Goal: Find specific page/section: Find specific page/section

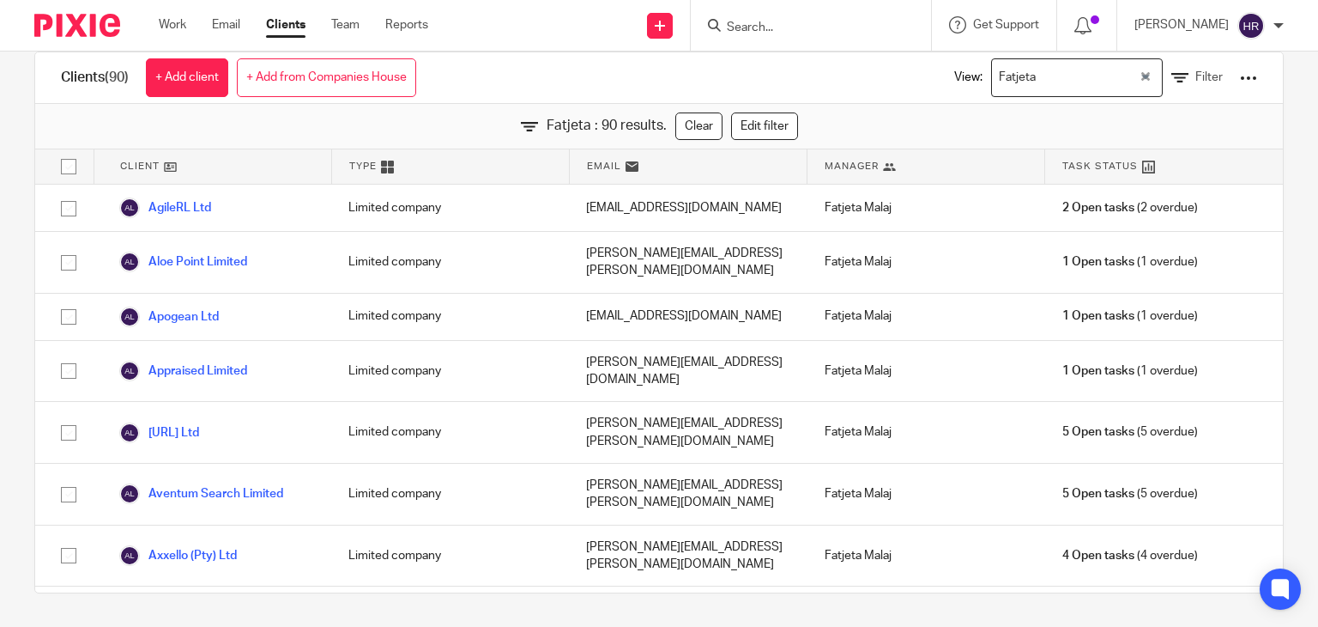
scroll to position [3930, 0]
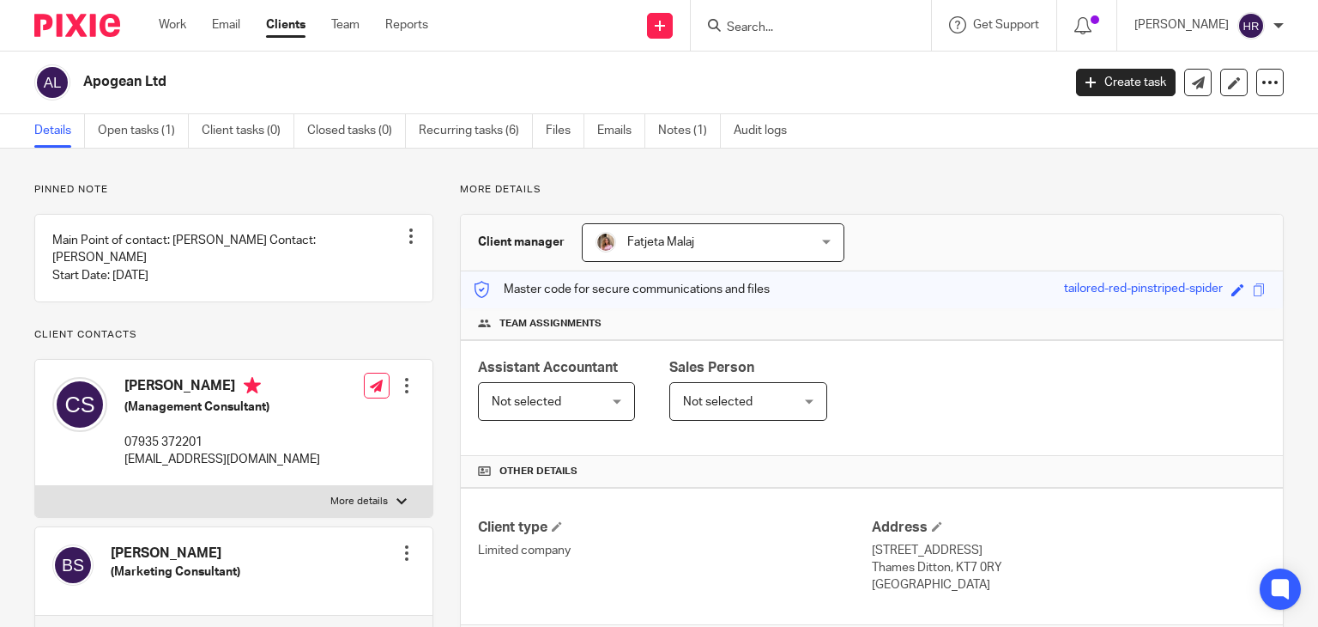
drag, startPoint x: 86, startPoint y: 80, endPoint x: 175, endPoint y: 81, distance: 89.3
click at [175, 81] on h2 "Apogean Ltd" at bounding box center [470, 82] width 774 height 18
copy h2 "Apogean Ltd"
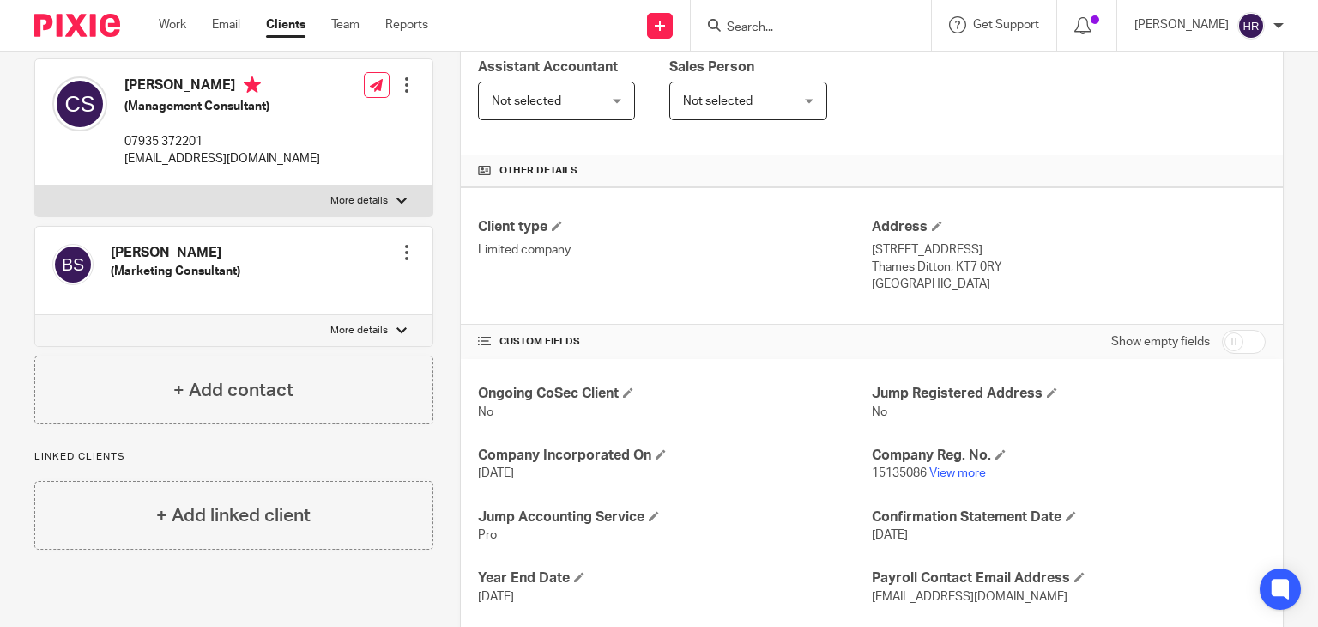
scroll to position [400, 0]
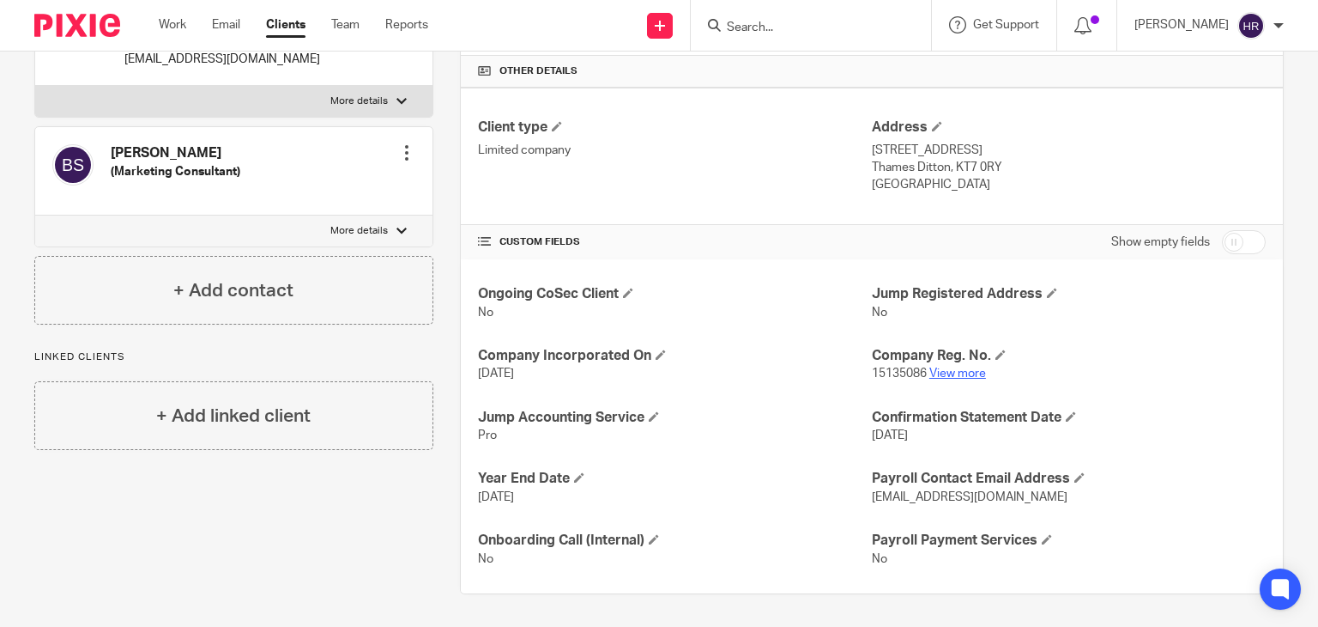
click at [972, 376] on link "View more" at bounding box center [958, 373] width 57 height 12
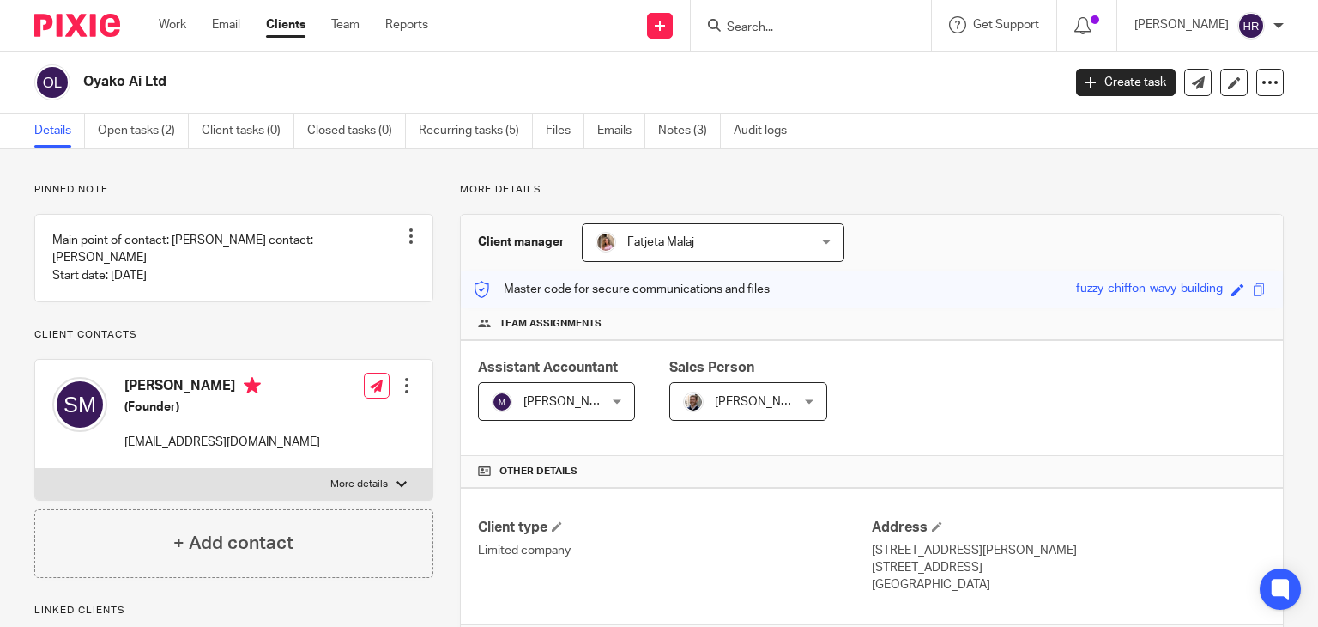
drag, startPoint x: 88, startPoint y: 82, endPoint x: 172, endPoint y: 76, distance: 84.3
click at [172, 76] on h2 "Oyako Ai Ltd" at bounding box center [470, 82] width 774 height 18
copy h2 "Oyako Ai Ltd"
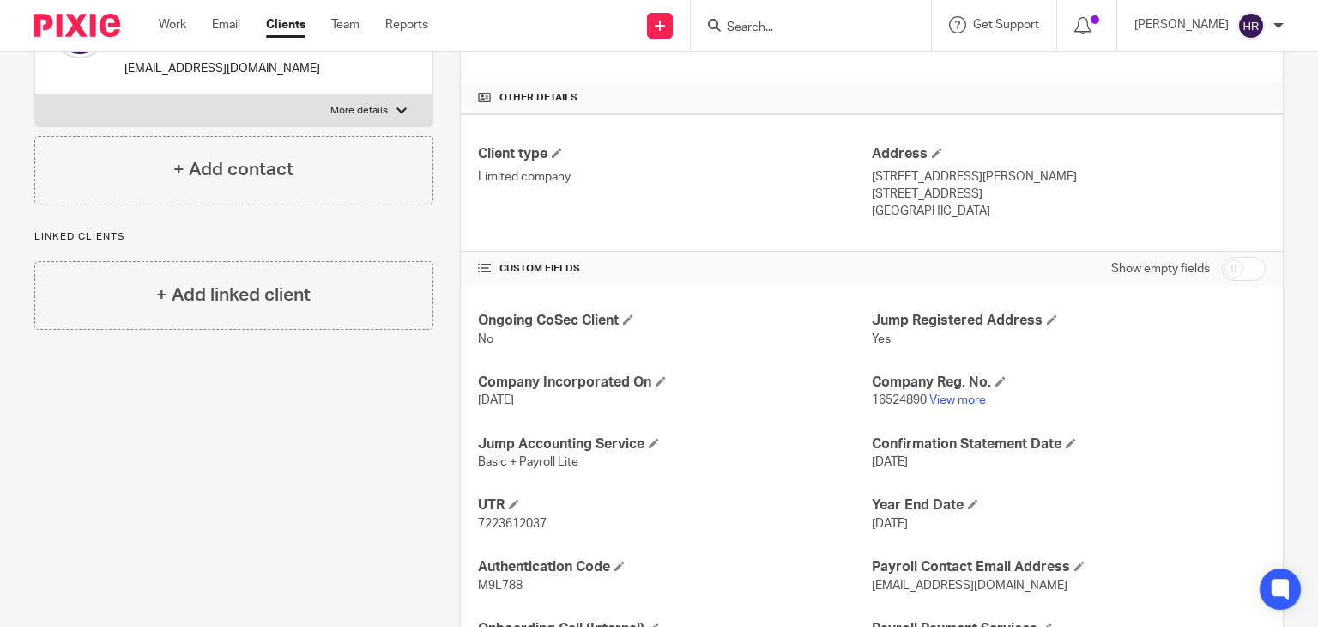
scroll to position [374, 0]
click at [961, 397] on link "View more" at bounding box center [958, 399] width 57 height 12
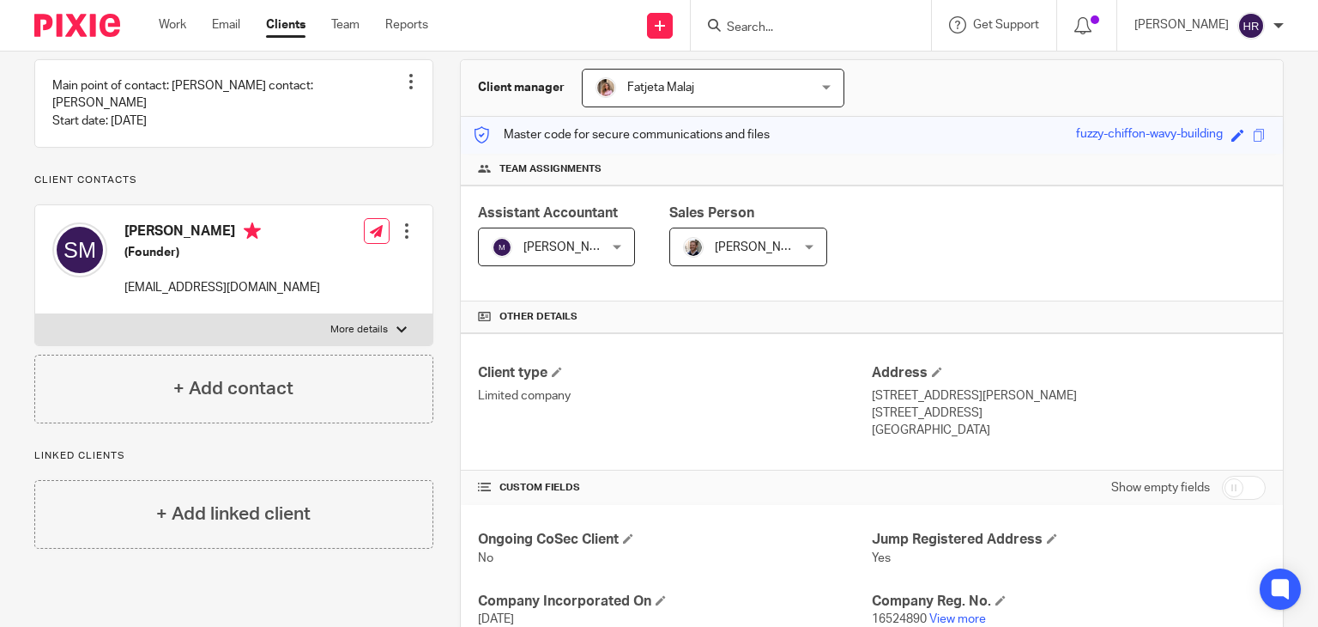
scroll to position [154, 0]
